Goal: Navigation & Orientation: Find specific page/section

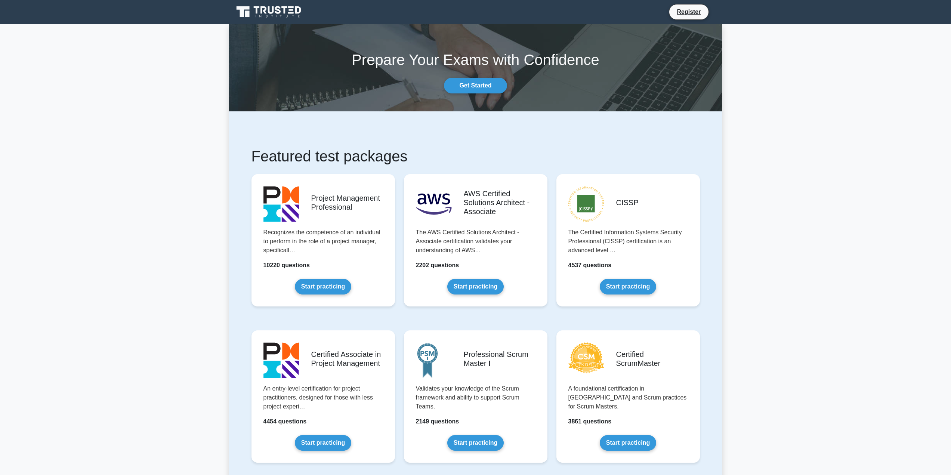
click at [272, 13] on icon at bounding box center [271, 9] width 6 height 7
click at [478, 85] on link "Get Started" at bounding box center [475, 86] width 63 height 16
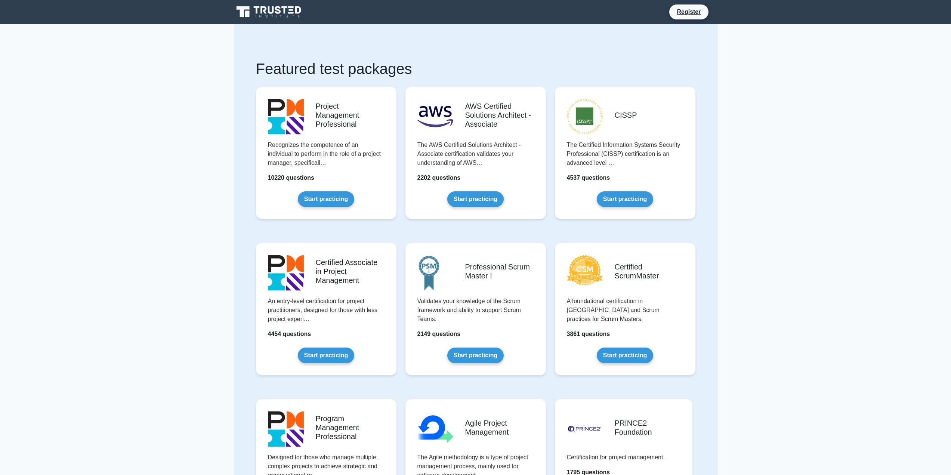
click at [282, 9] on icon at bounding box center [270, 12] width 72 height 14
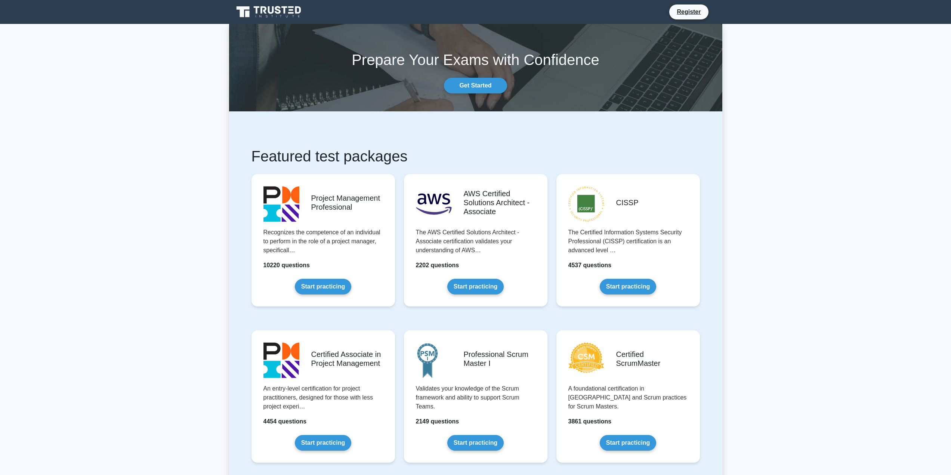
click at [286, 11] on icon at bounding box center [270, 12] width 72 height 14
